Goal: Navigation & Orientation: Find specific page/section

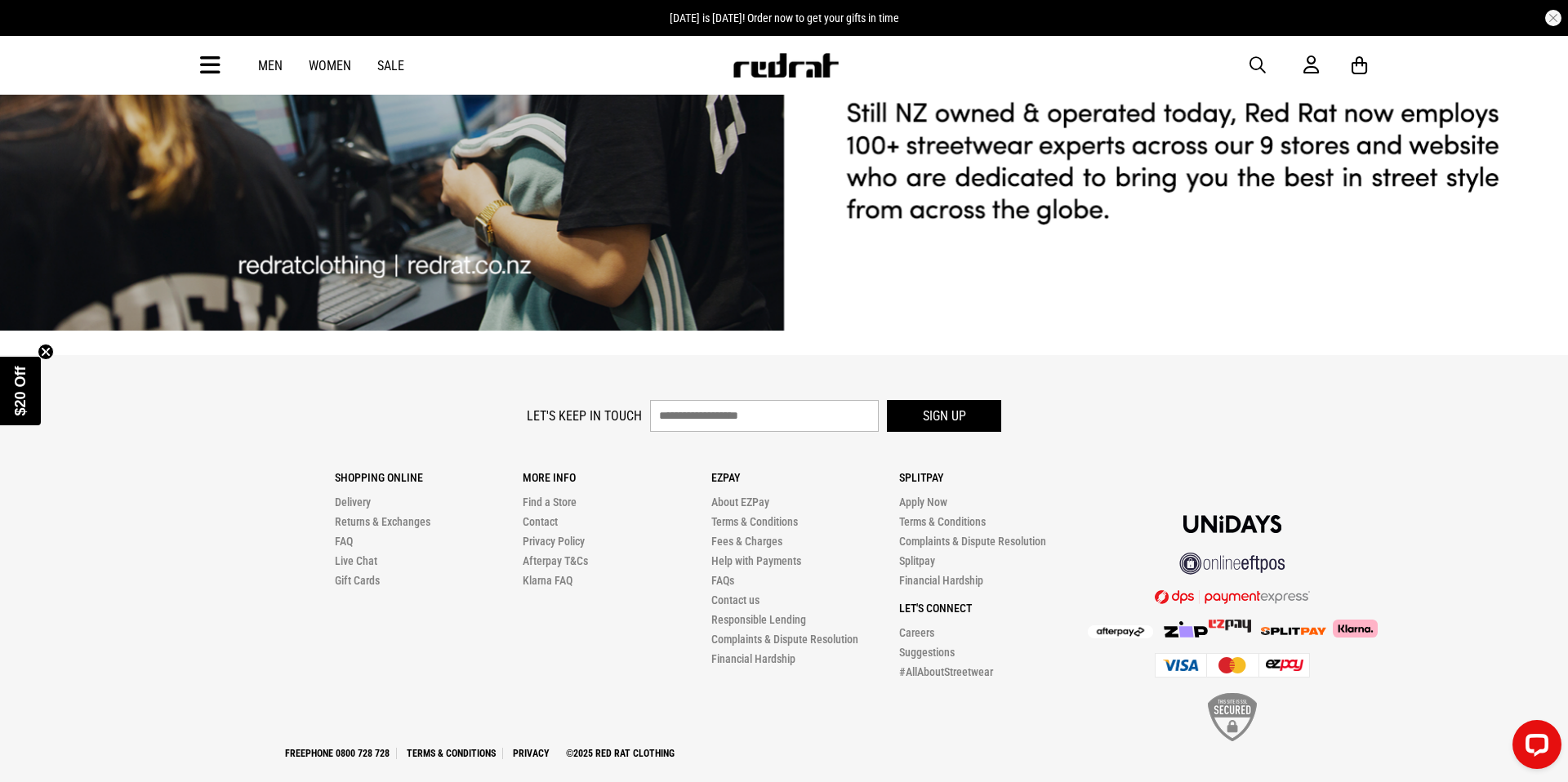
scroll to position [4098, 0]
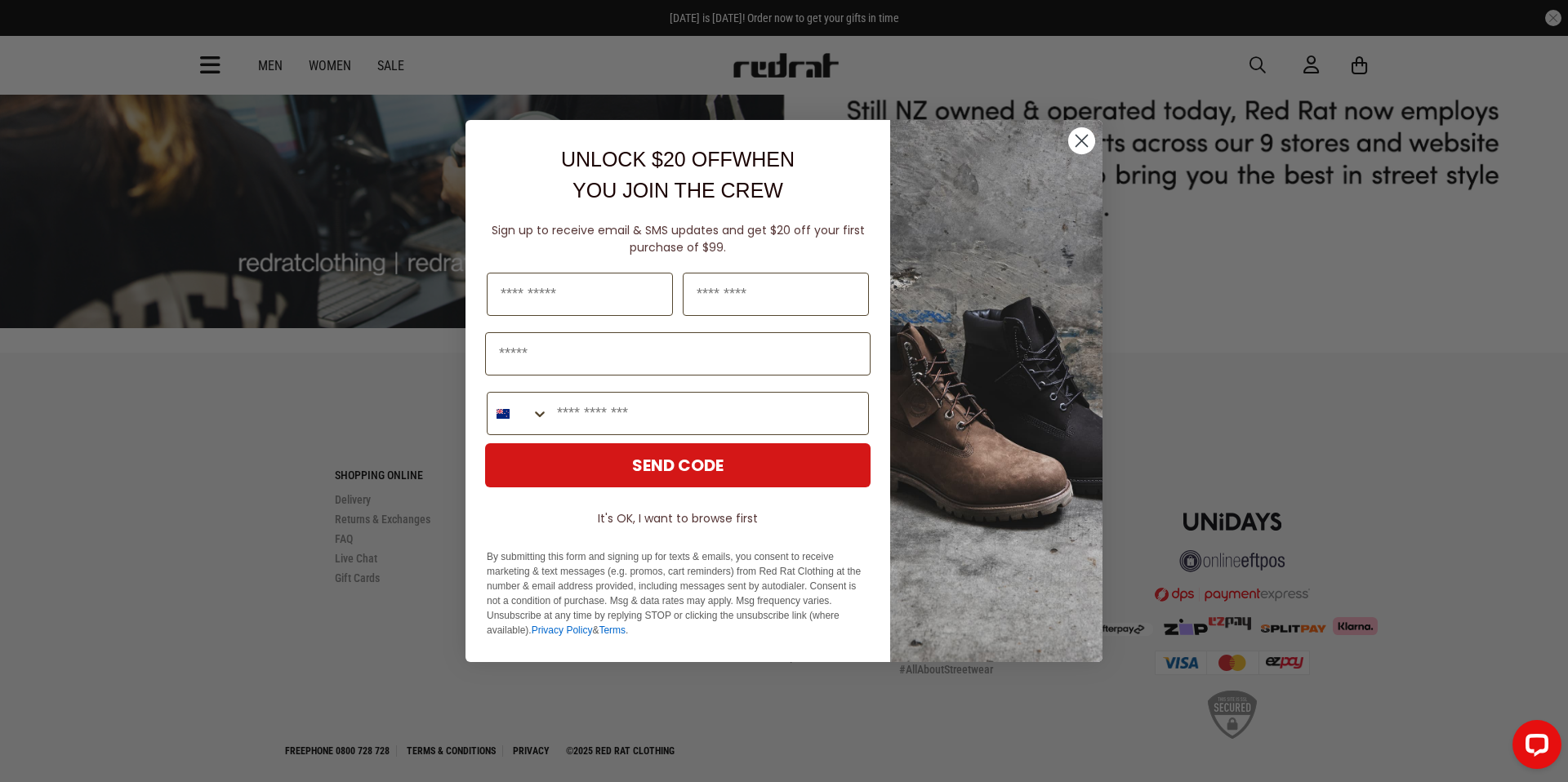
click at [1079, 144] on circle "Close dialog" at bounding box center [1082, 140] width 27 height 27
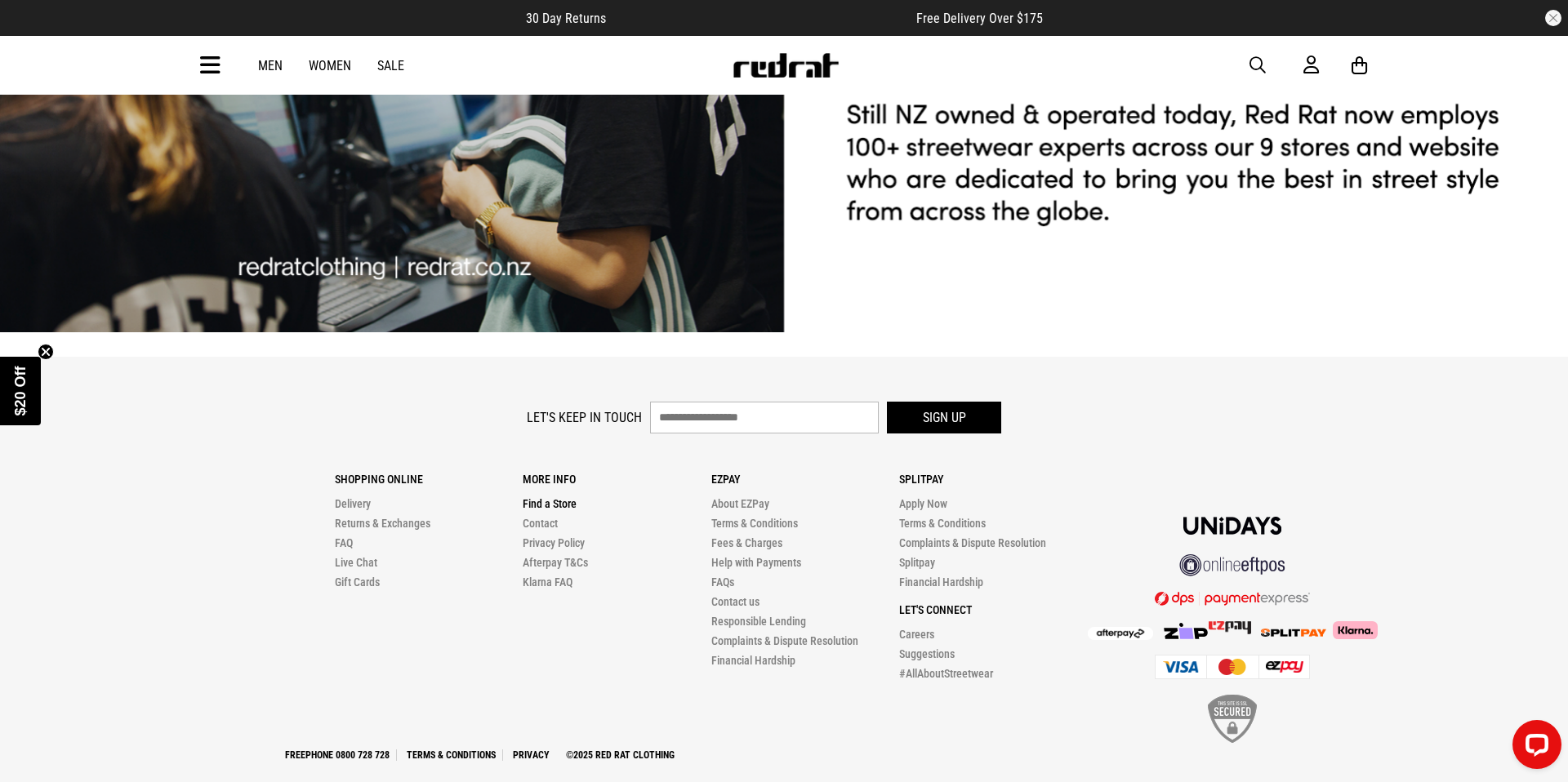
scroll to position [4095, 0]
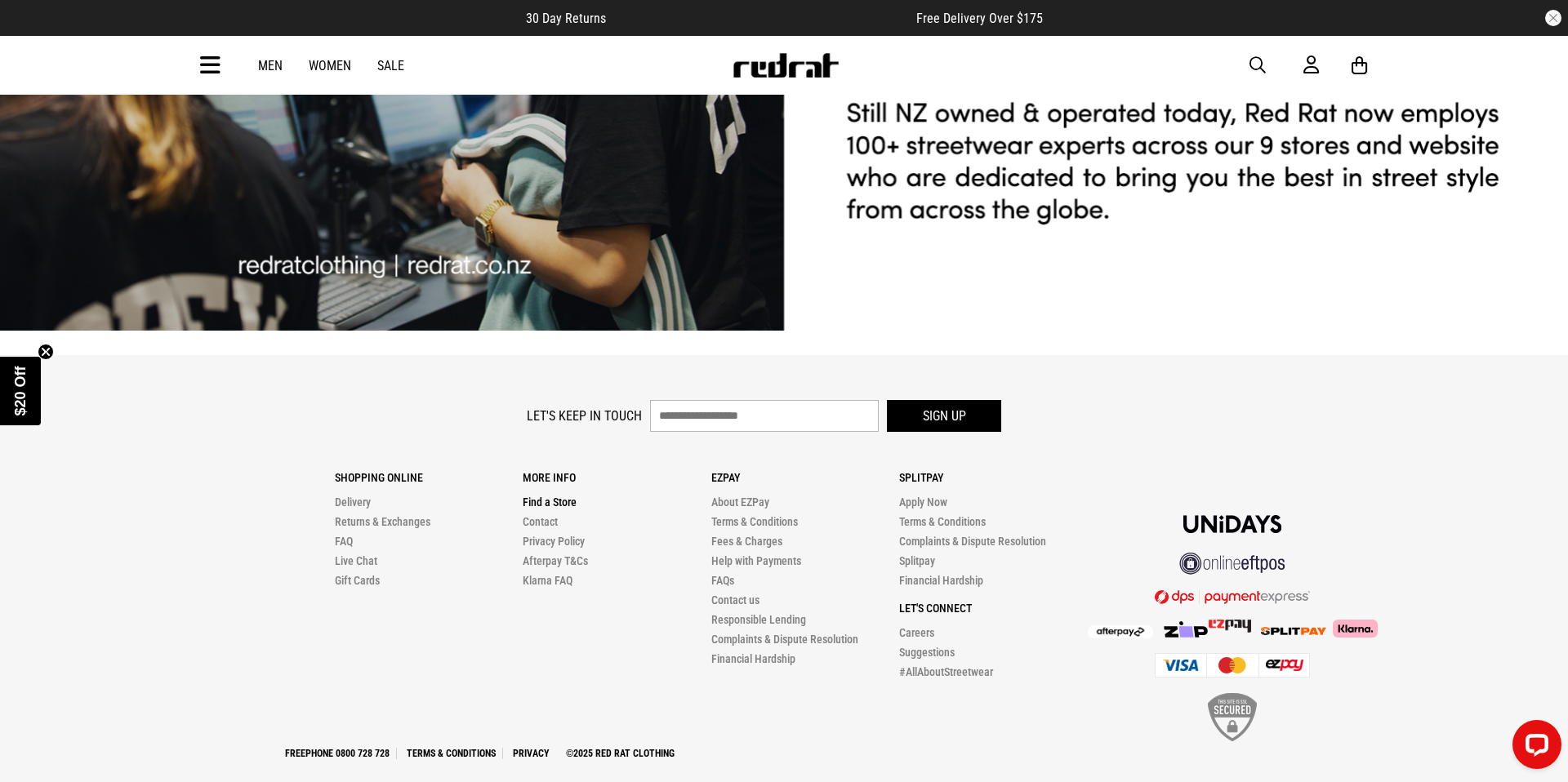
drag, startPoint x: 561, startPoint y: 484, endPoint x: 435, endPoint y: 483, distance: 126.0
click at [561, 495] on link "Find a Store" at bounding box center [549, 501] width 54 height 13
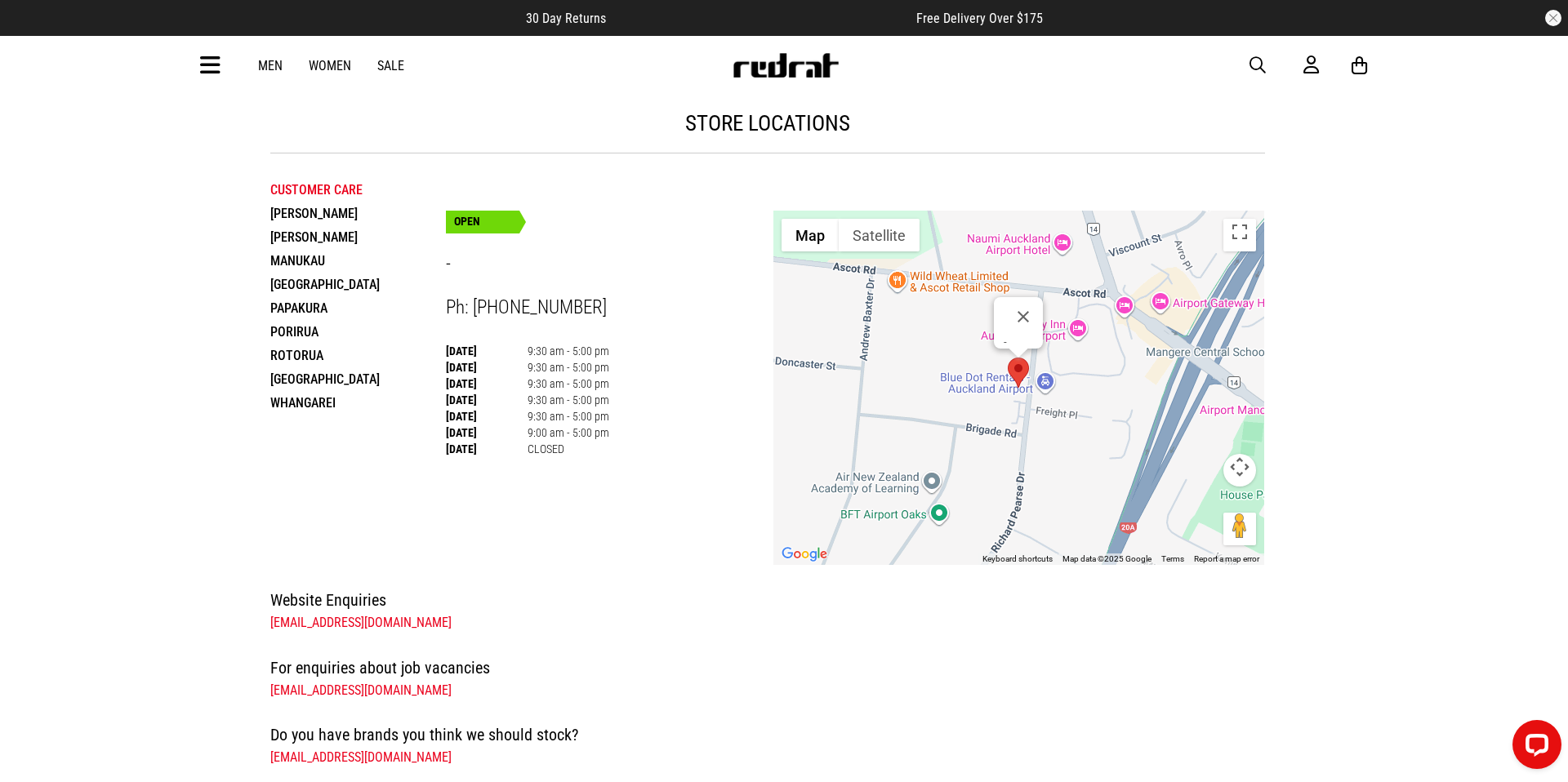
click at [300, 377] on li "[GEOGRAPHIC_DATA]" at bounding box center [358, 379] width 176 height 24
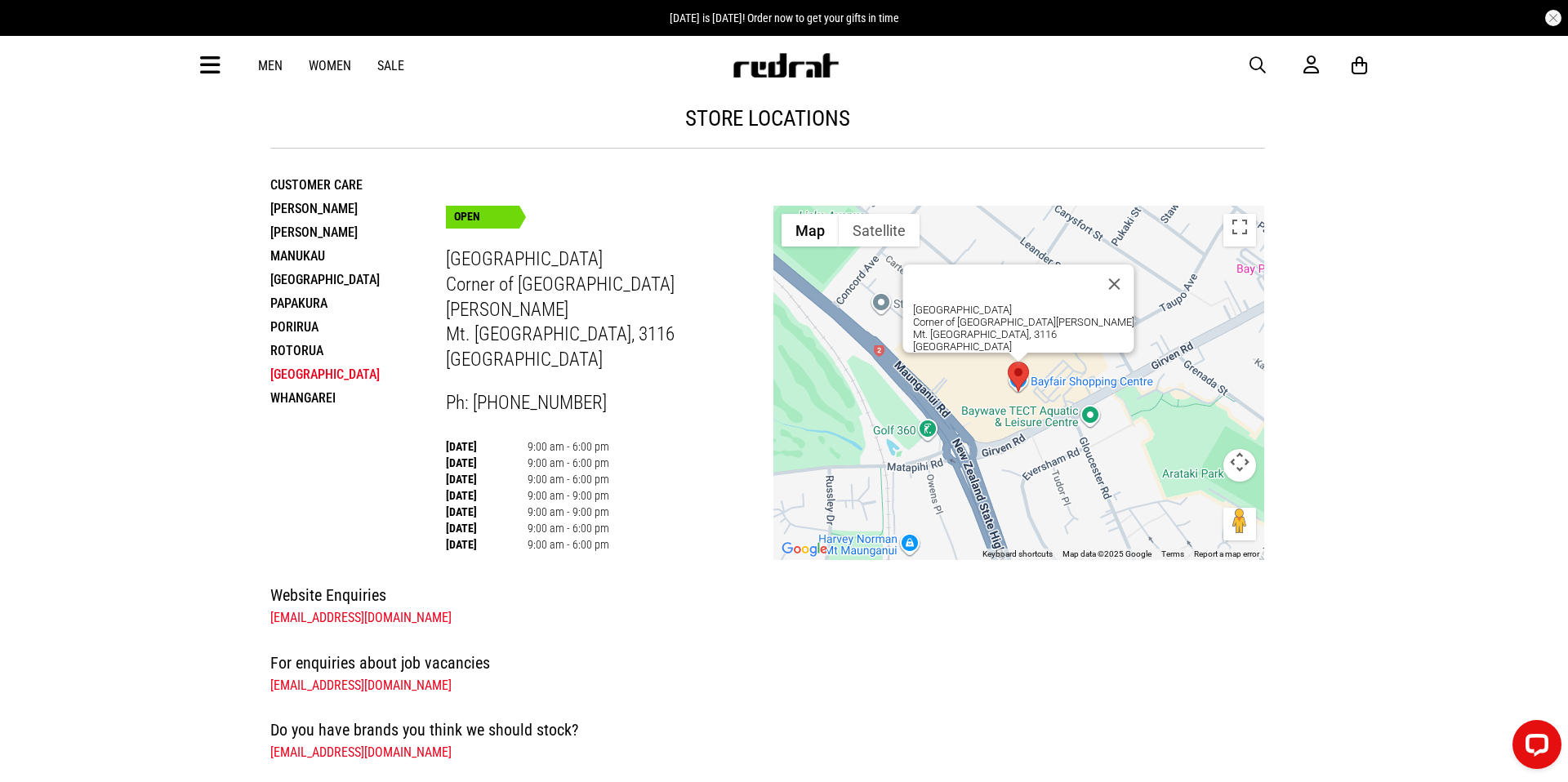
scroll to position [10, 0]
